Goal: Find specific page/section: Find specific page/section

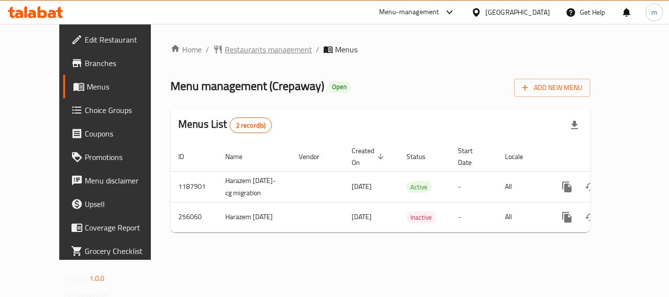
click at [232, 51] on span "Restaurants management" at bounding box center [268, 50] width 87 height 12
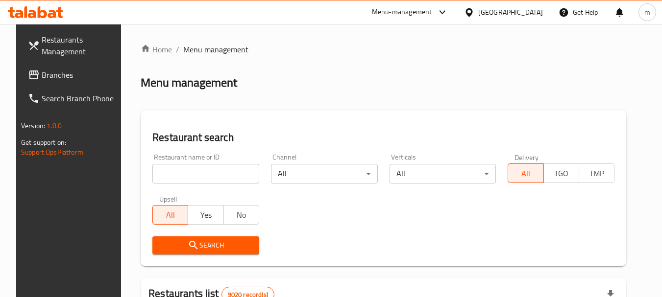
click at [190, 172] on input "search" at bounding box center [205, 174] width 107 height 20
paste input "627407"
type input "627407"
click at [191, 244] on icon "submit" at bounding box center [194, 246] width 12 height 12
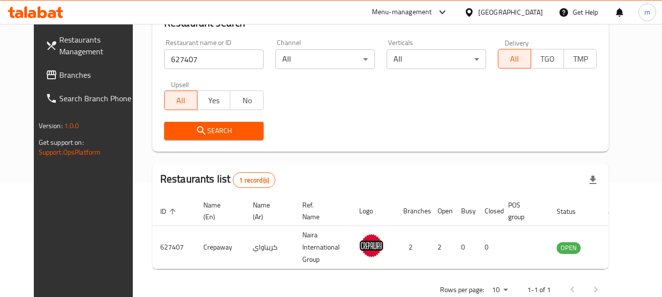
scroll to position [140, 0]
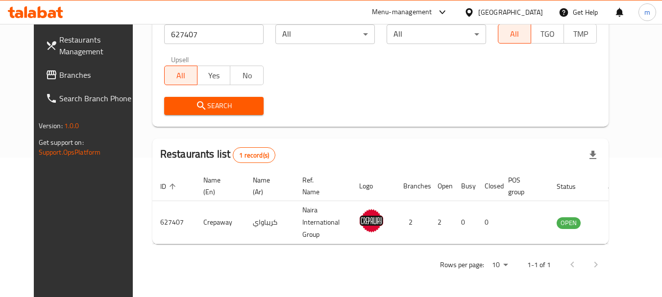
click at [535, 11] on div "[GEOGRAPHIC_DATA]" at bounding box center [510, 12] width 65 height 11
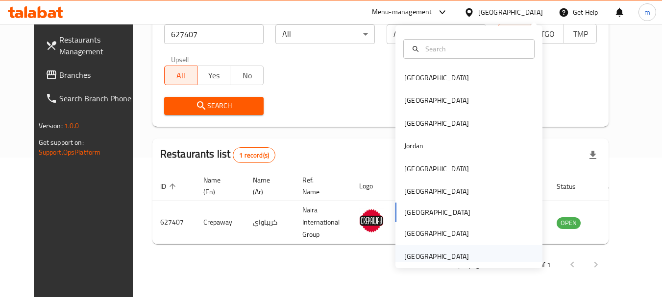
click at [440, 258] on div "[GEOGRAPHIC_DATA]" at bounding box center [436, 256] width 65 height 11
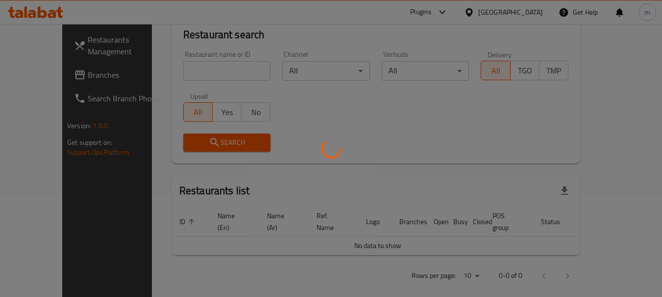
scroll to position [140, 0]
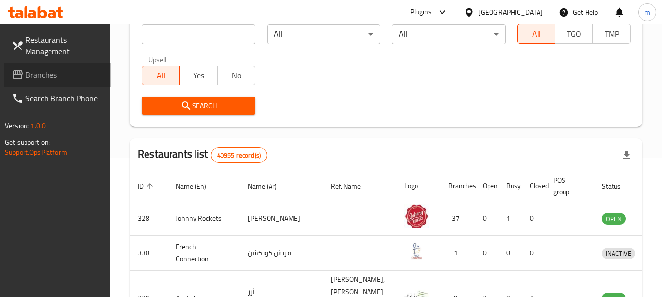
click at [30, 72] on span "Branches" at bounding box center [63, 75] width 77 height 12
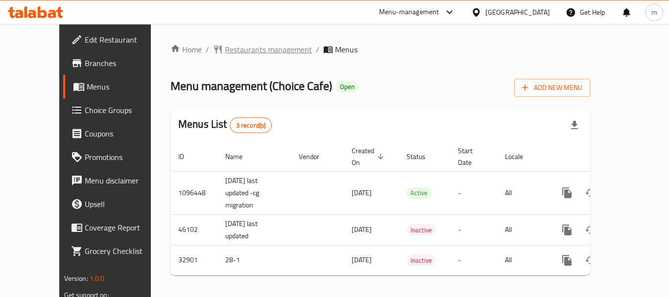
click at [225, 47] on span "Restaurants management" at bounding box center [268, 50] width 87 height 12
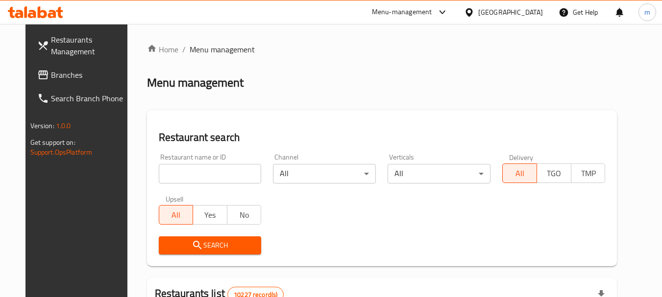
click at [167, 174] on input "search" at bounding box center [210, 174] width 103 height 20
paste input "16873"
type input "16873"
click at [197, 238] on button "Search" at bounding box center [210, 246] width 103 height 18
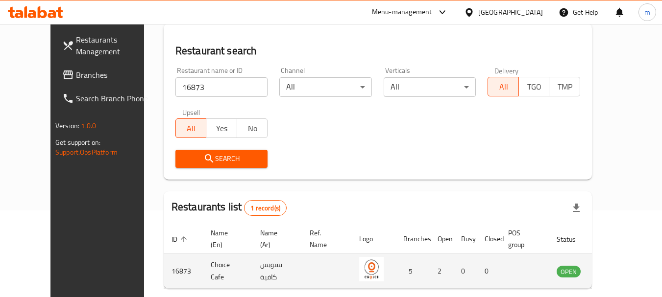
scroll to position [131, 0]
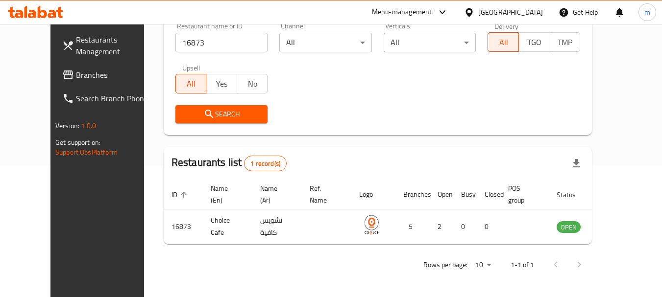
click at [536, 10] on div "Oman" at bounding box center [510, 12] width 65 height 11
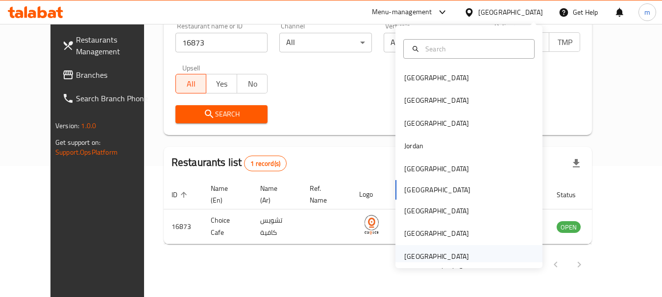
click at [433, 257] on div "[GEOGRAPHIC_DATA]" at bounding box center [436, 256] width 65 height 11
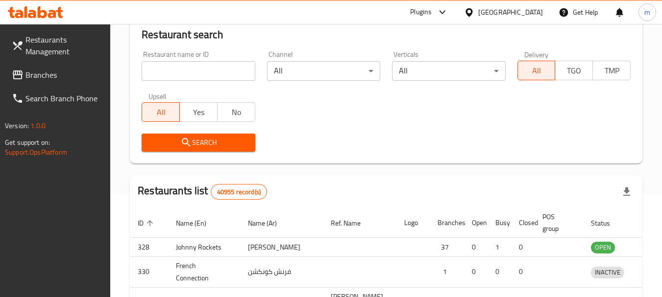
scroll to position [131, 0]
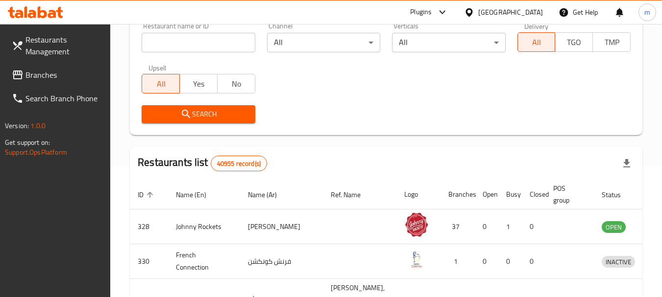
click at [42, 78] on span "Branches" at bounding box center [63, 75] width 77 height 12
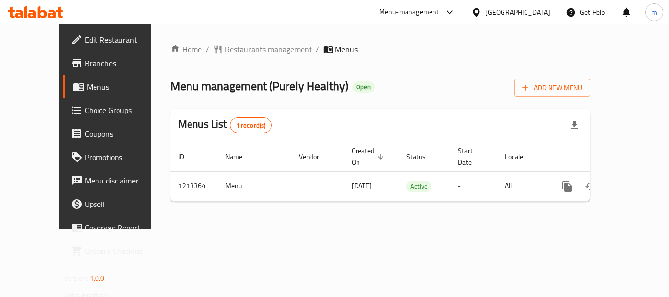
click at [225, 49] on span "Restaurants management" at bounding box center [268, 50] width 87 height 12
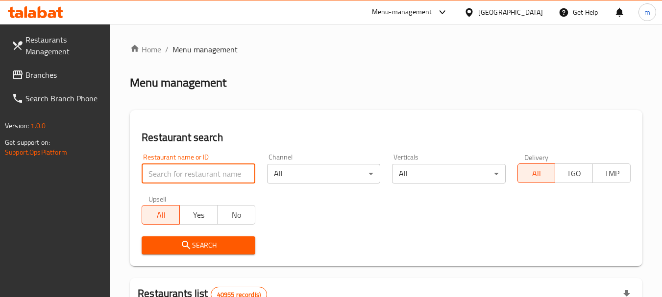
click at [186, 175] on input "search" at bounding box center [198, 174] width 113 height 20
paste input "671843"
type input "671843"
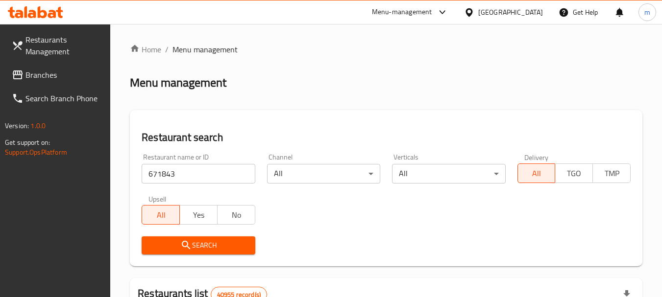
click at [193, 241] on span "Search" at bounding box center [197, 246] width 97 height 12
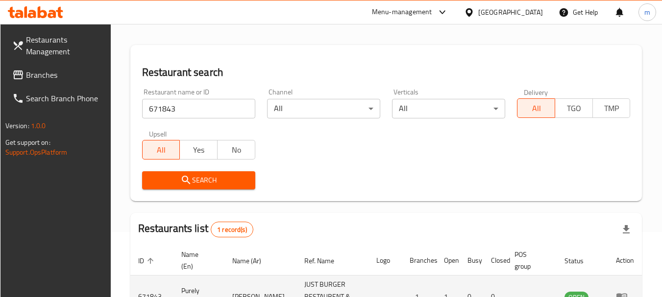
scroll to position [140, 0]
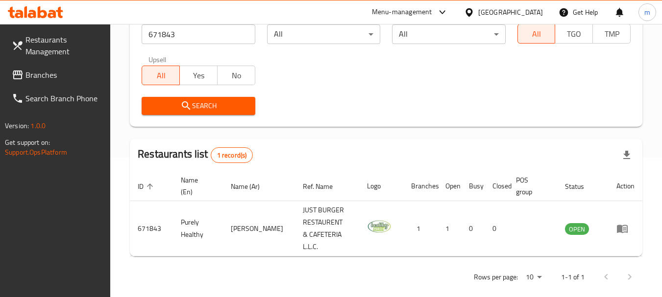
click at [508, 15] on div "[GEOGRAPHIC_DATA]" at bounding box center [510, 12] width 65 height 11
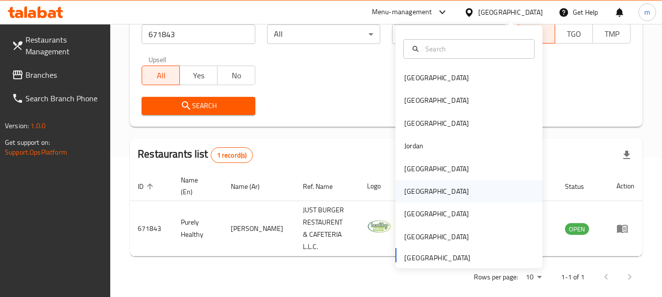
click at [404, 187] on div "Oman" at bounding box center [436, 191] width 65 height 11
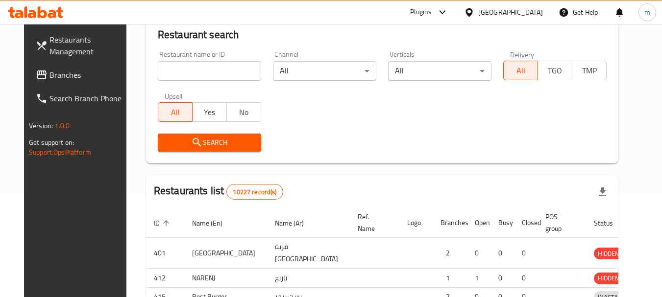
scroll to position [140, 0]
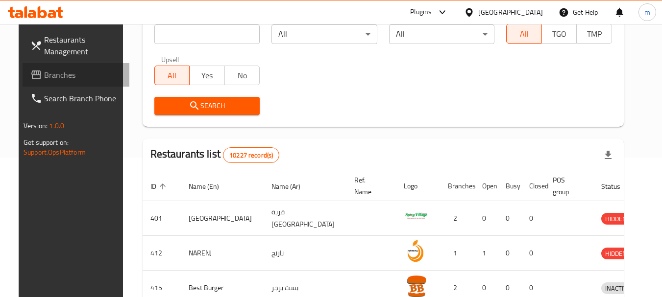
click at [44, 80] on span "Branches" at bounding box center [82, 75] width 77 height 12
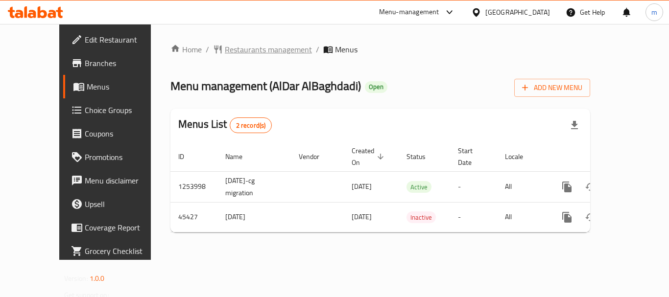
click at [233, 49] on span "Restaurants management" at bounding box center [268, 50] width 87 height 12
click at [225, 44] on span "Restaurants management" at bounding box center [268, 50] width 87 height 12
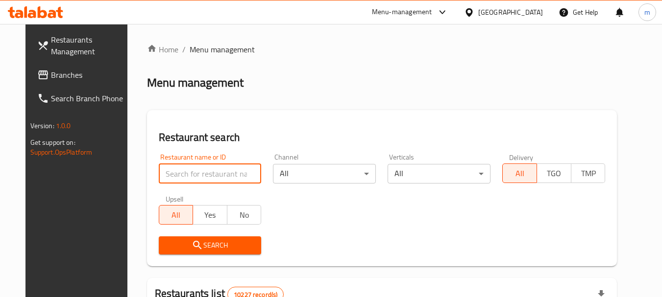
click at [175, 173] on input "search" at bounding box center [210, 174] width 103 height 20
paste input "23129"
type input "23129"
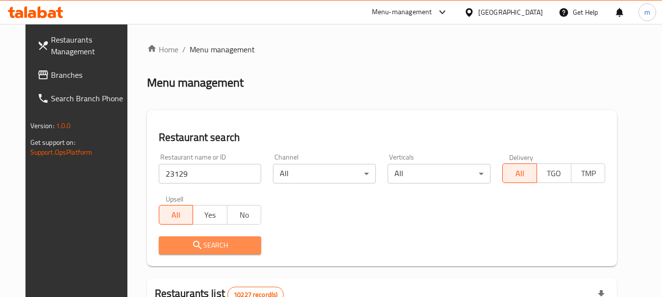
click at [192, 245] on icon "submit" at bounding box center [198, 246] width 12 height 12
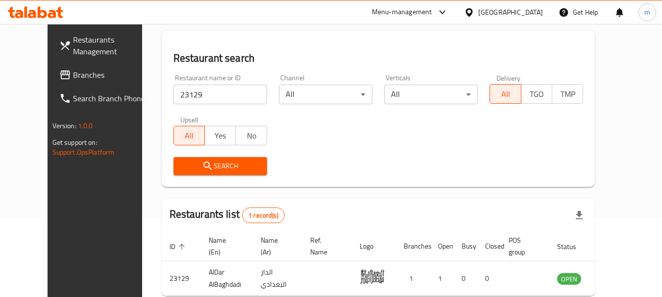
scroll to position [127, 0]
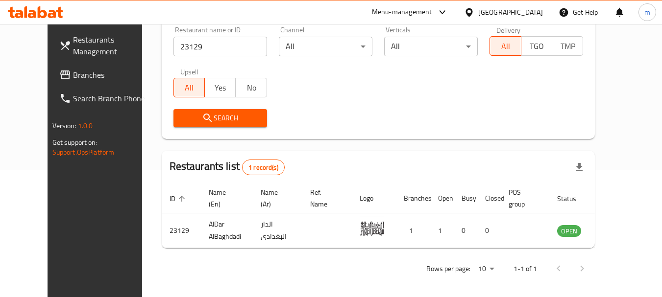
click at [527, 11] on div "[GEOGRAPHIC_DATA]" at bounding box center [510, 12] width 65 height 11
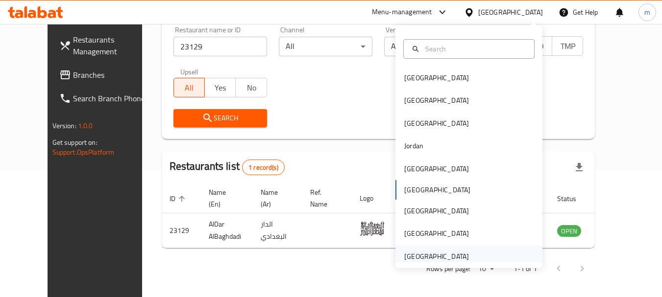
click at [415, 261] on div "[GEOGRAPHIC_DATA]" at bounding box center [436, 256] width 65 height 11
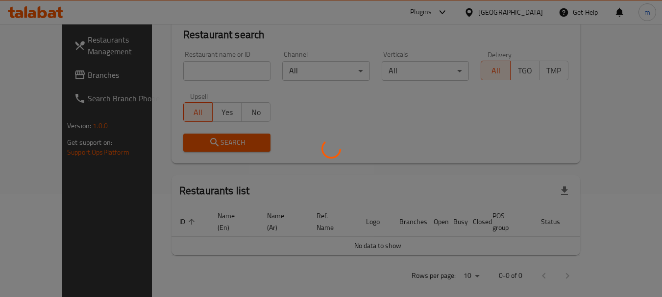
scroll to position [127, 0]
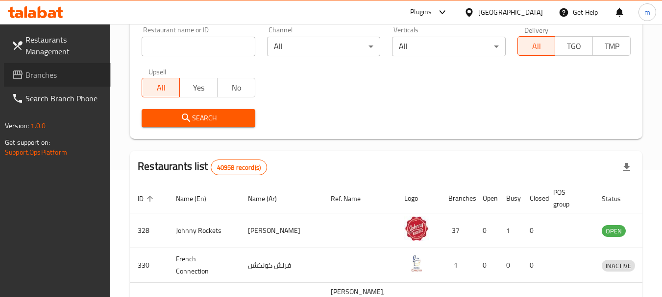
click at [30, 75] on span "Branches" at bounding box center [63, 75] width 77 height 12
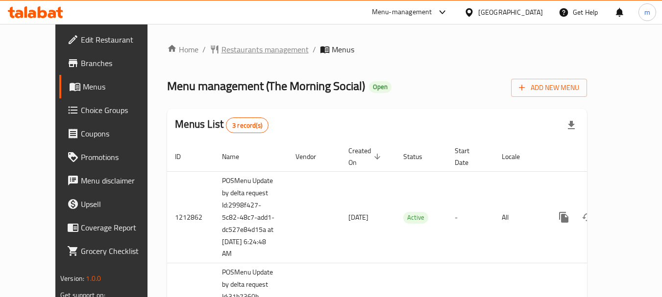
click at [221, 46] on span "Restaurants management" at bounding box center [264, 50] width 87 height 12
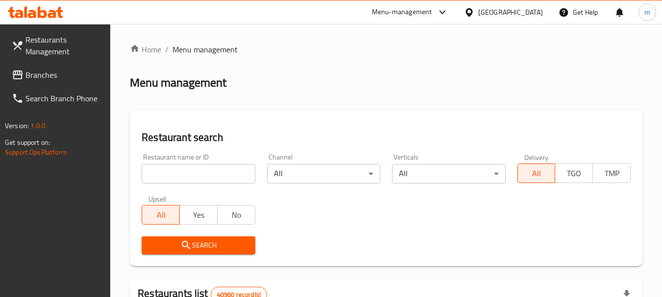
click at [175, 176] on input "search" at bounding box center [198, 174] width 113 height 20
paste input "633740"
type input "633740"
click at [187, 242] on icon "submit" at bounding box center [186, 245] width 8 height 8
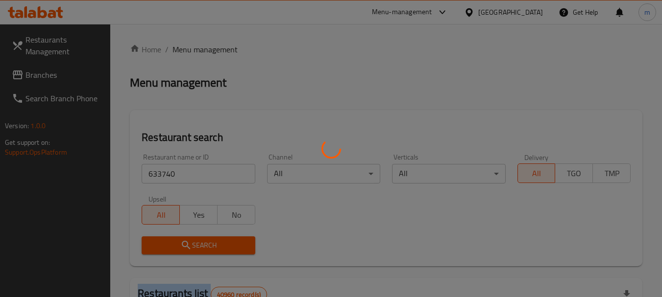
click at [187, 242] on div at bounding box center [331, 148] width 662 height 297
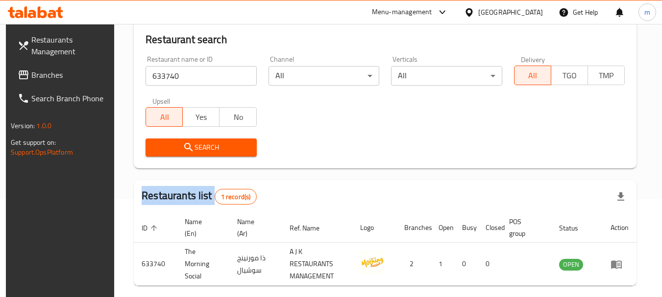
scroll to position [127, 0]
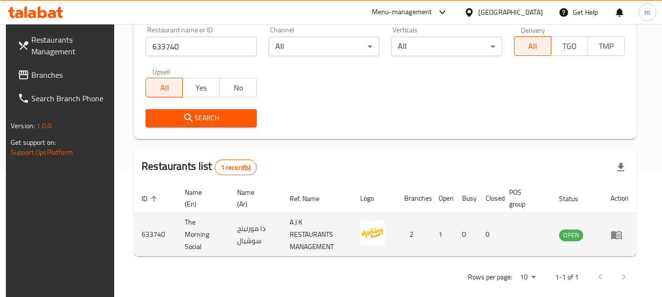
click at [188, 227] on td "The Morning Social" at bounding box center [203, 235] width 52 height 43
